Goal: Transaction & Acquisition: Purchase product/service

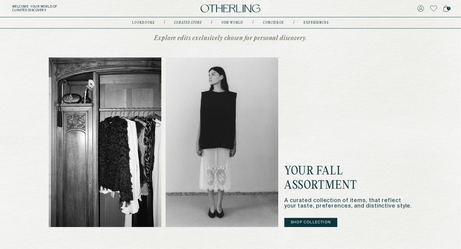
scroll to position [146, 0]
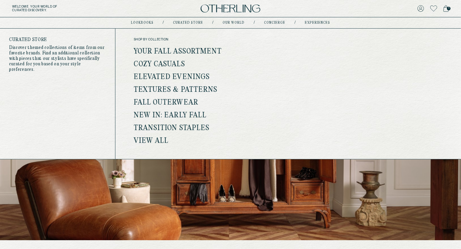
click at [152, 140] on link "View all" at bounding box center [151, 141] width 35 height 8
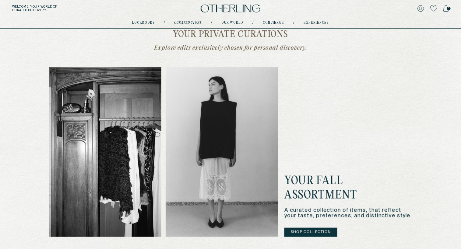
scroll to position [165, 0]
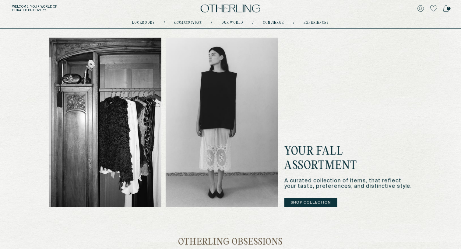
click at [325, 206] on button "Shop Collection" at bounding box center [310, 203] width 53 height 9
